Goal: Check status: Check status

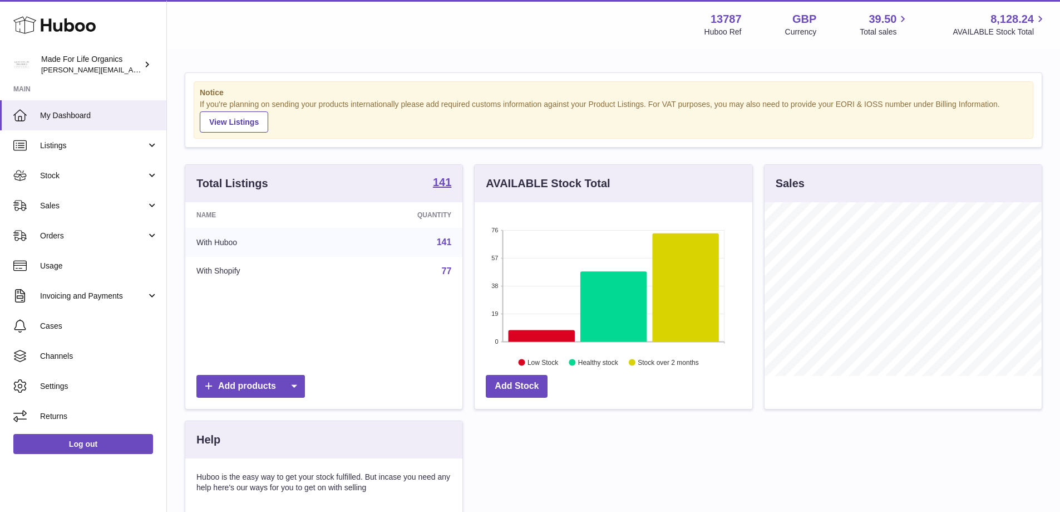
scroll to position [174, 278]
click at [41, 208] on span "Sales" at bounding box center [93, 205] width 106 height 11
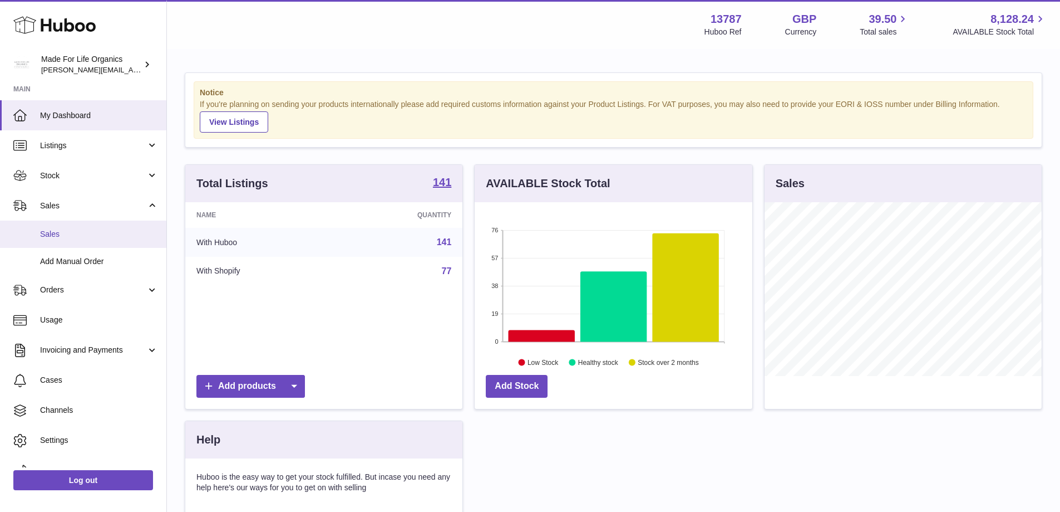
click at [47, 234] on span "Sales" at bounding box center [99, 234] width 118 height 11
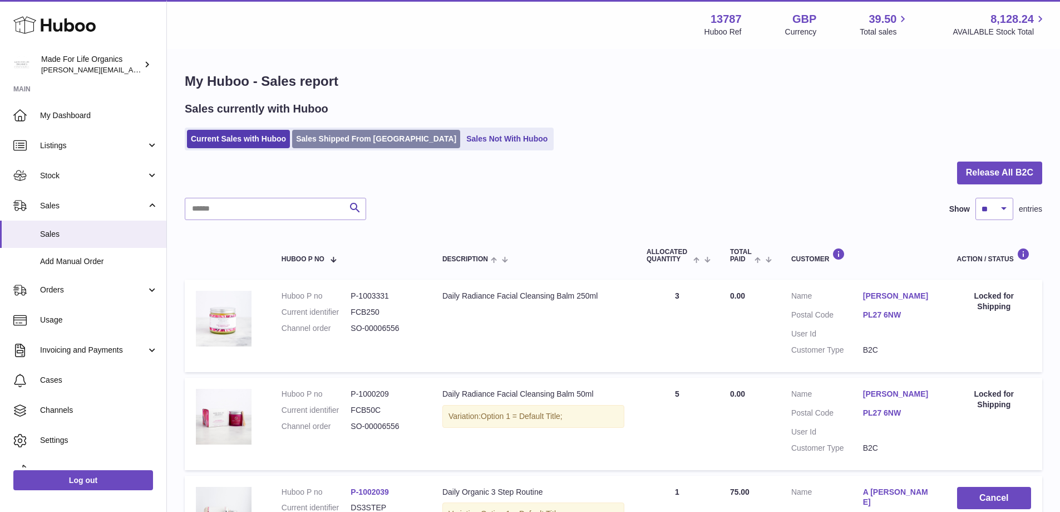
click at [350, 138] on link "Sales Shipped From [GEOGRAPHIC_DATA]" at bounding box center [376, 139] width 168 height 18
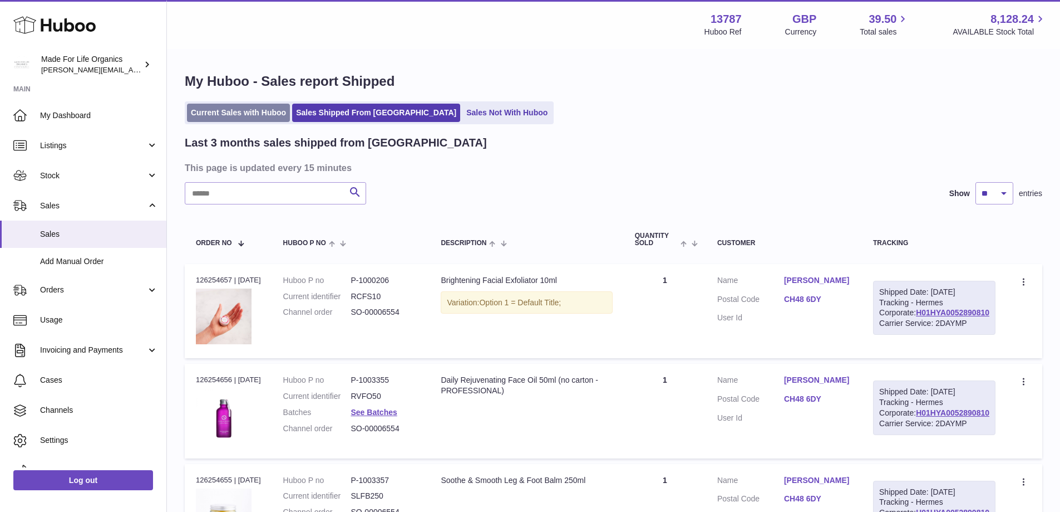
click at [245, 116] on link "Current Sales with Huboo" at bounding box center [238, 113] width 103 height 18
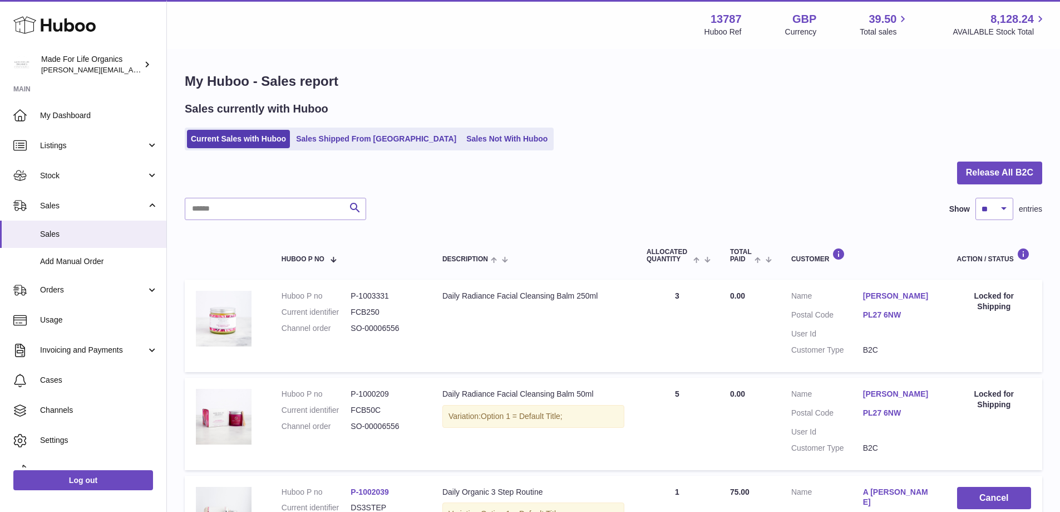
scroll to position [56, 0]
